Goal: Navigation & Orientation: Go to known website

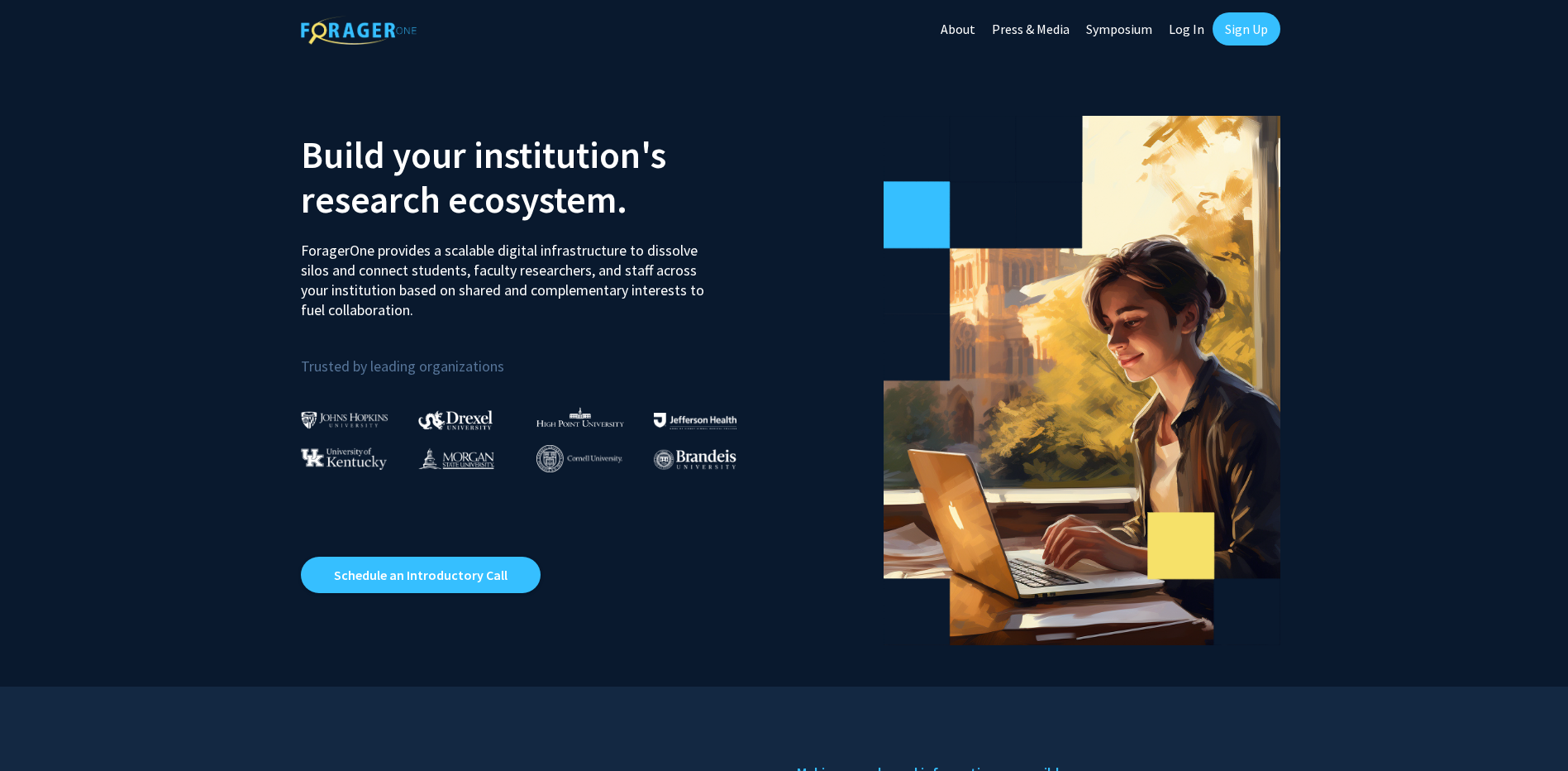
click at [1182, 35] on link "Log In" at bounding box center [1186, 29] width 52 height 58
select select
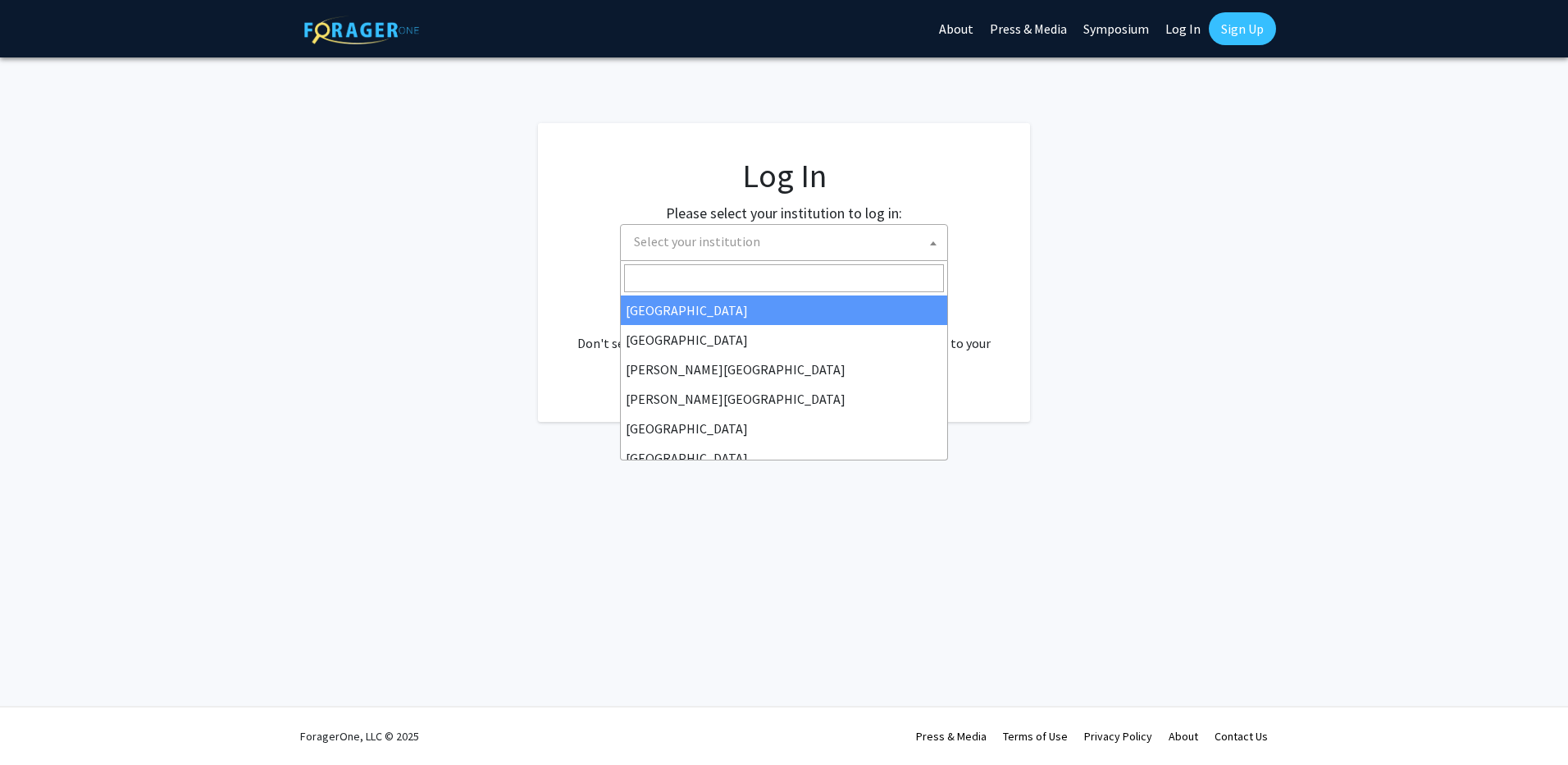
click at [809, 252] on span "Select your institution" at bounding box center [787, 242] width 320 height 34
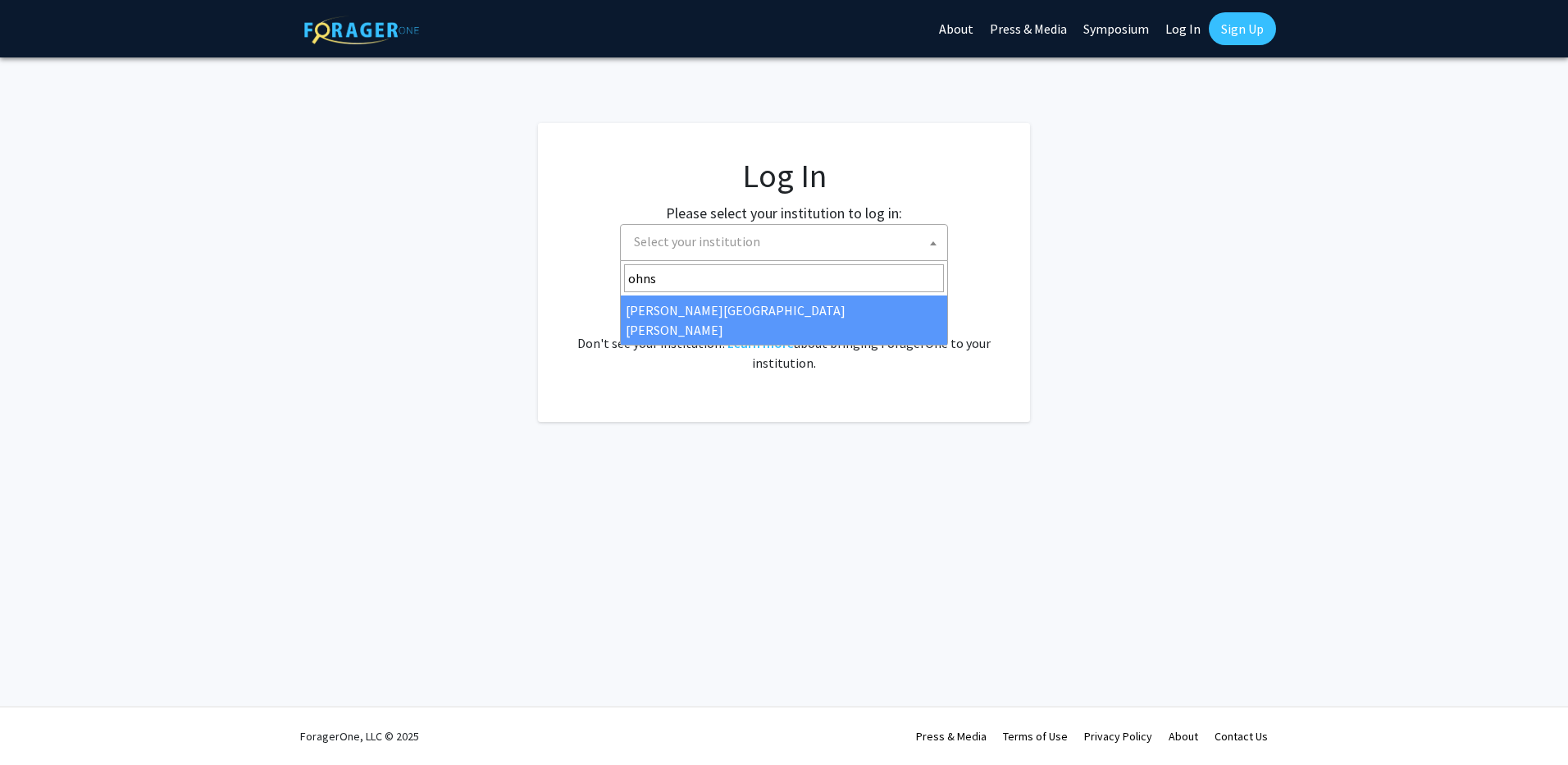
type input "ohns"
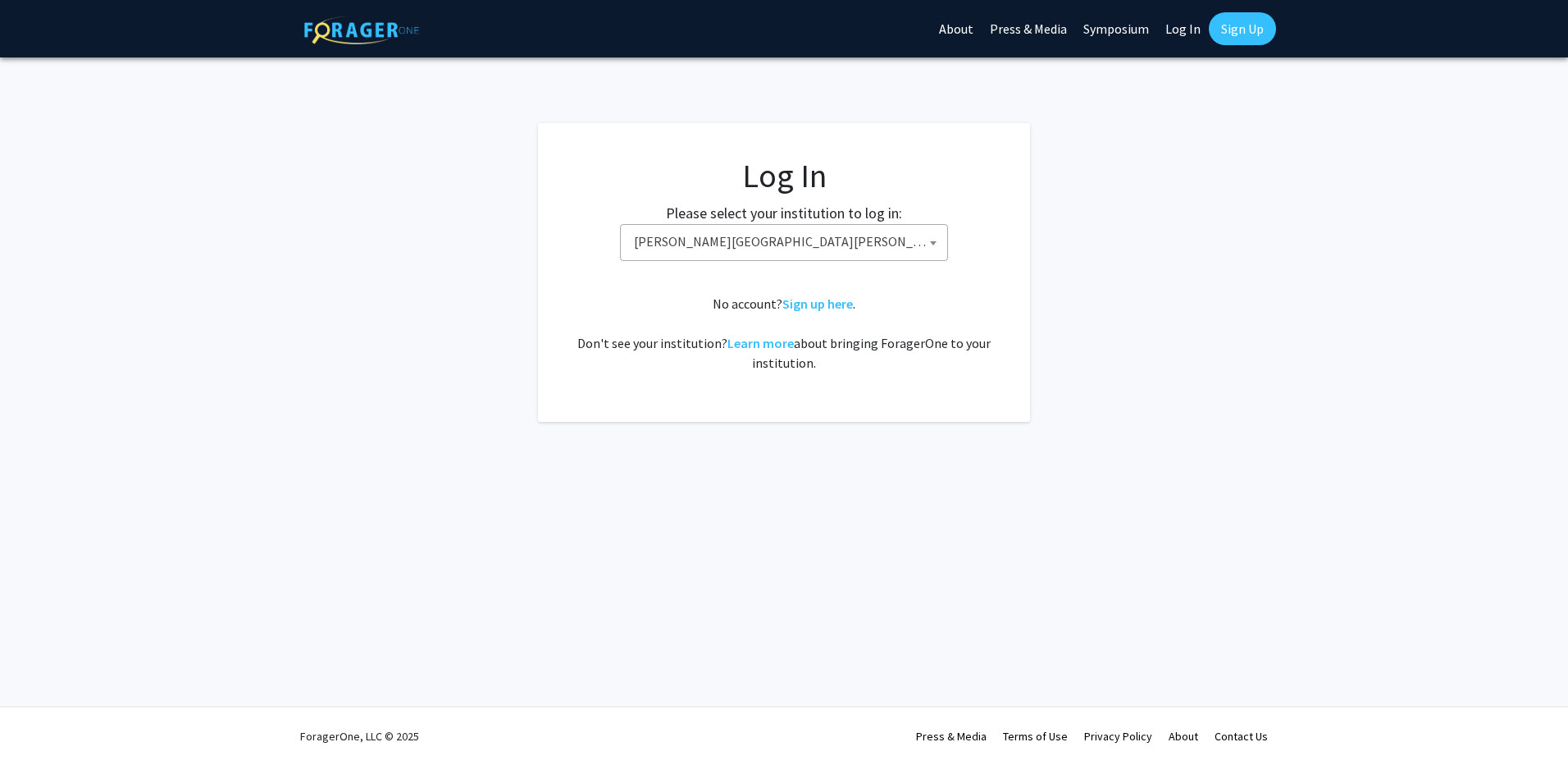
select select "1"
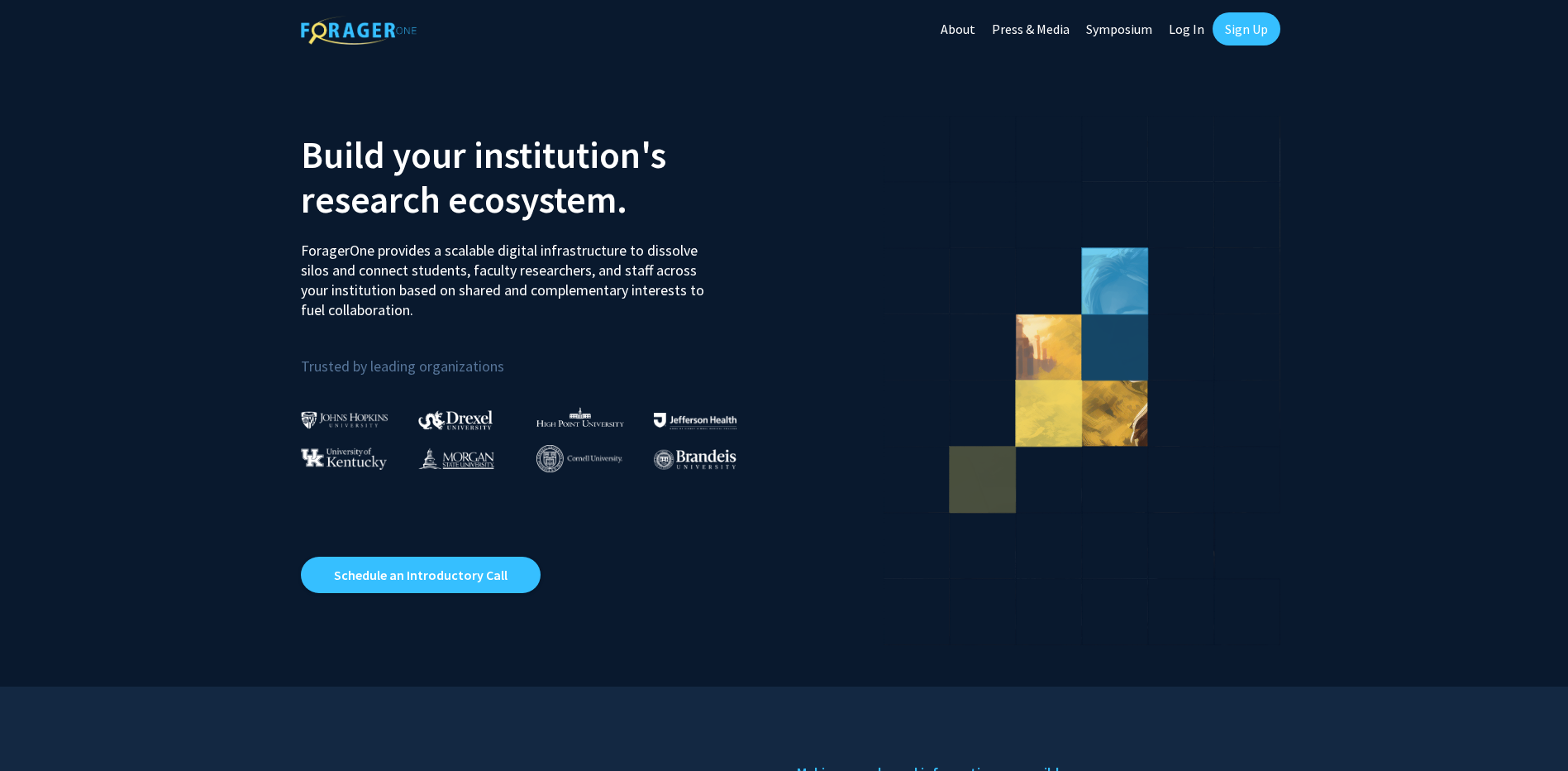
click at [1196, 31] on link "Log In" at bounding box center [1186, 29] width 52 height 58
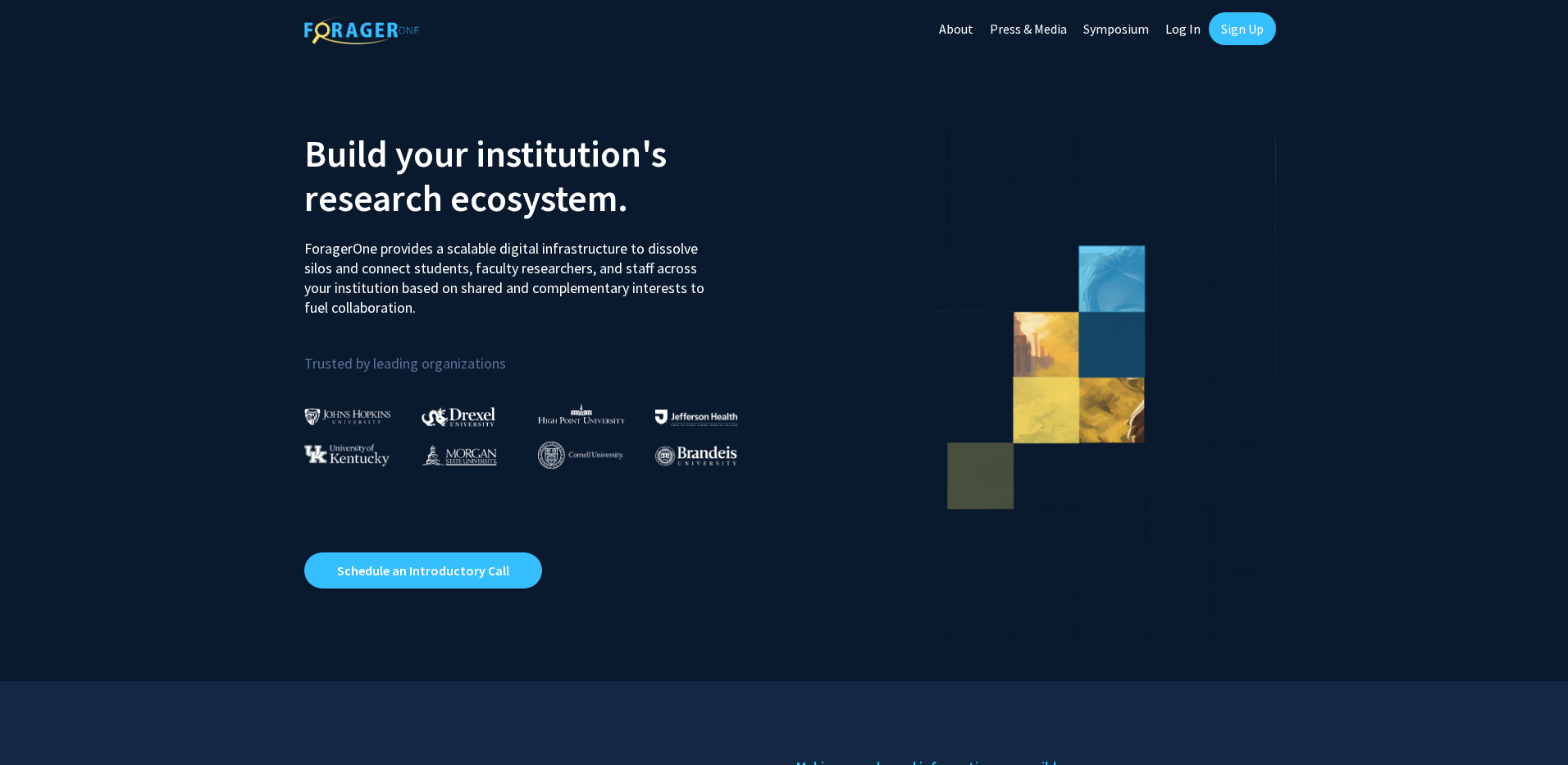
select select
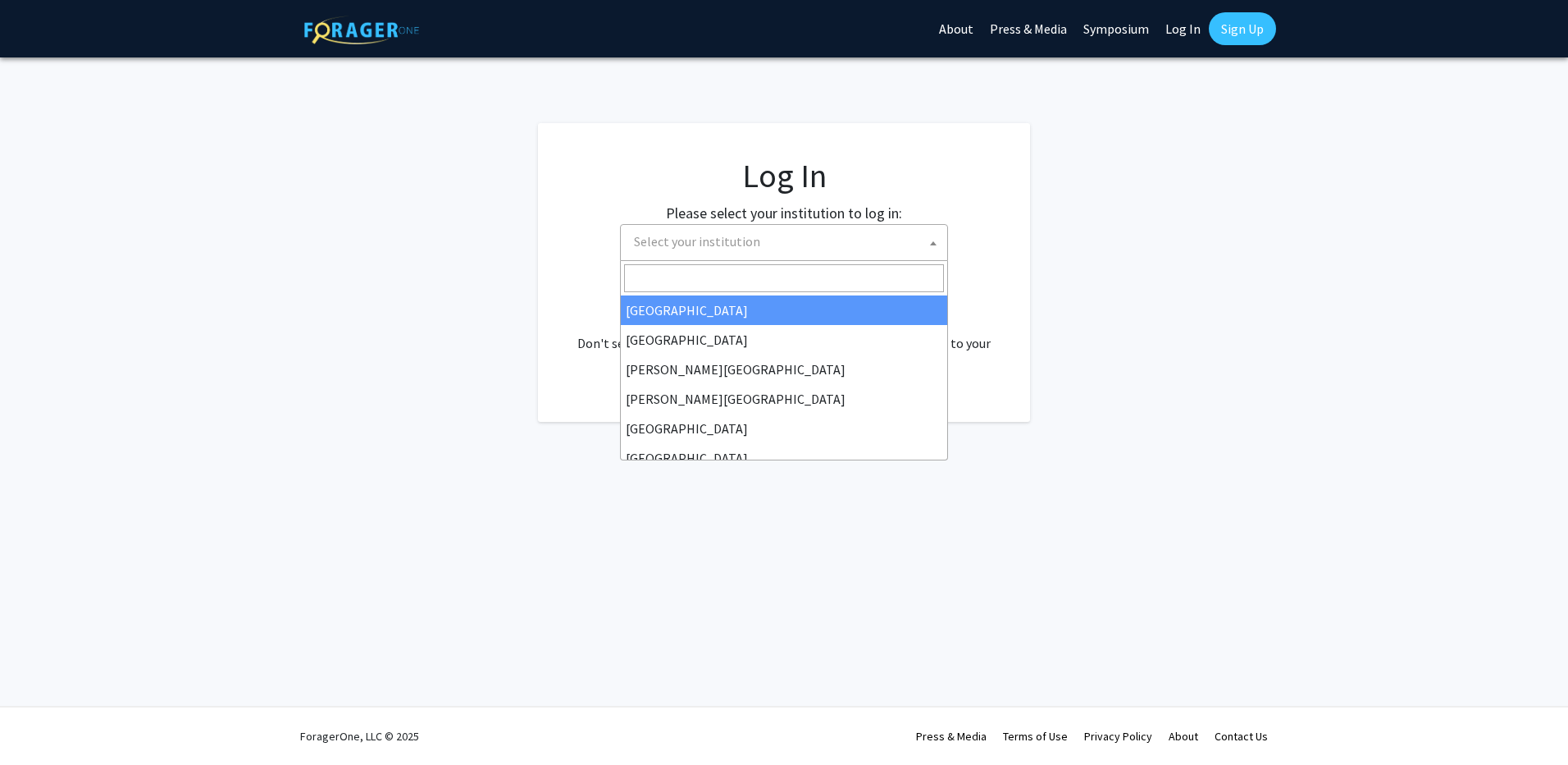
click at [882, 237] on span "Select your institution" at bounding box center [787, 242] width 320 height 34
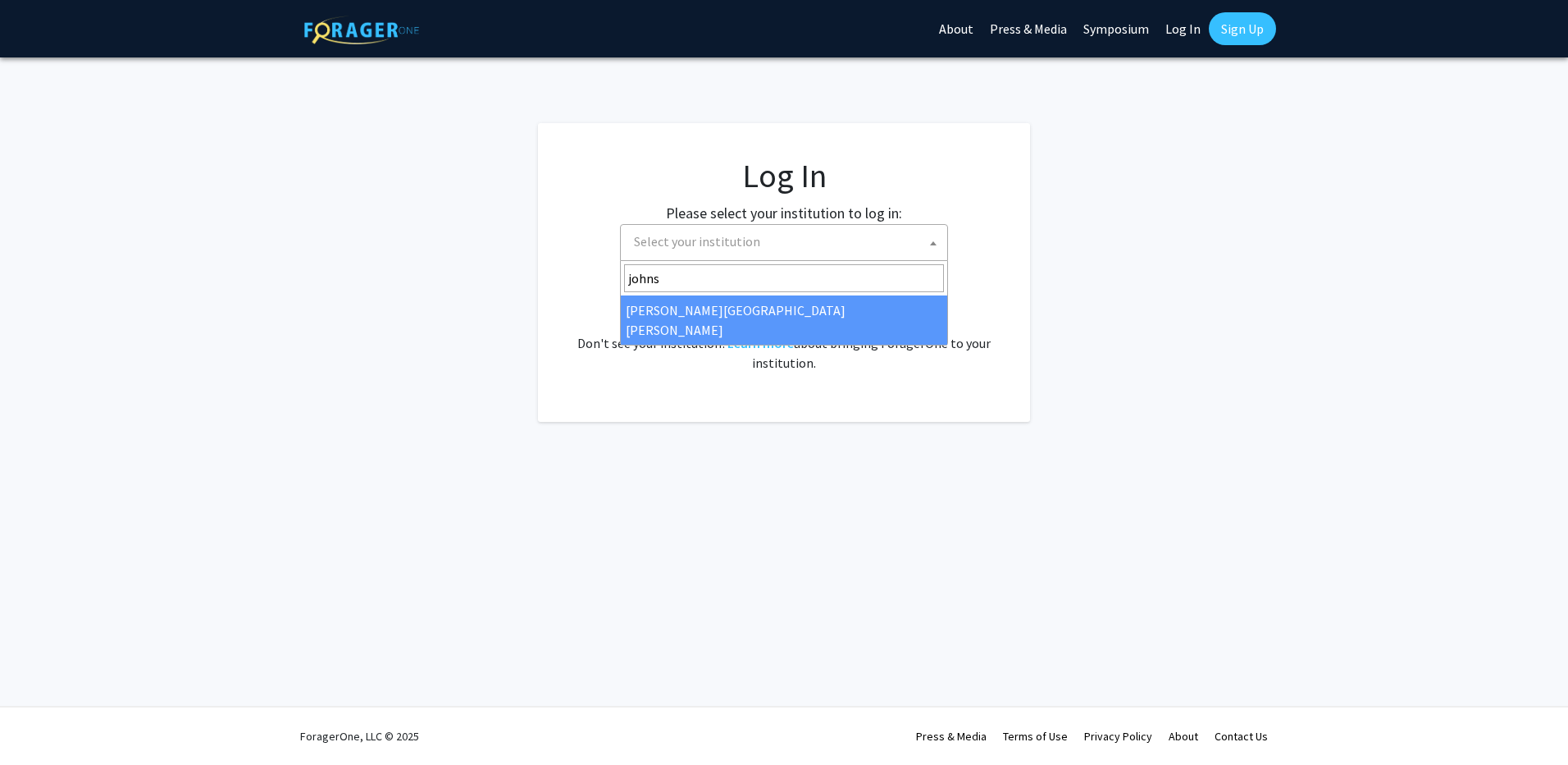
type input "johns"
select select "1"
